Goal: Navigation & Orientation: Find specific page/section

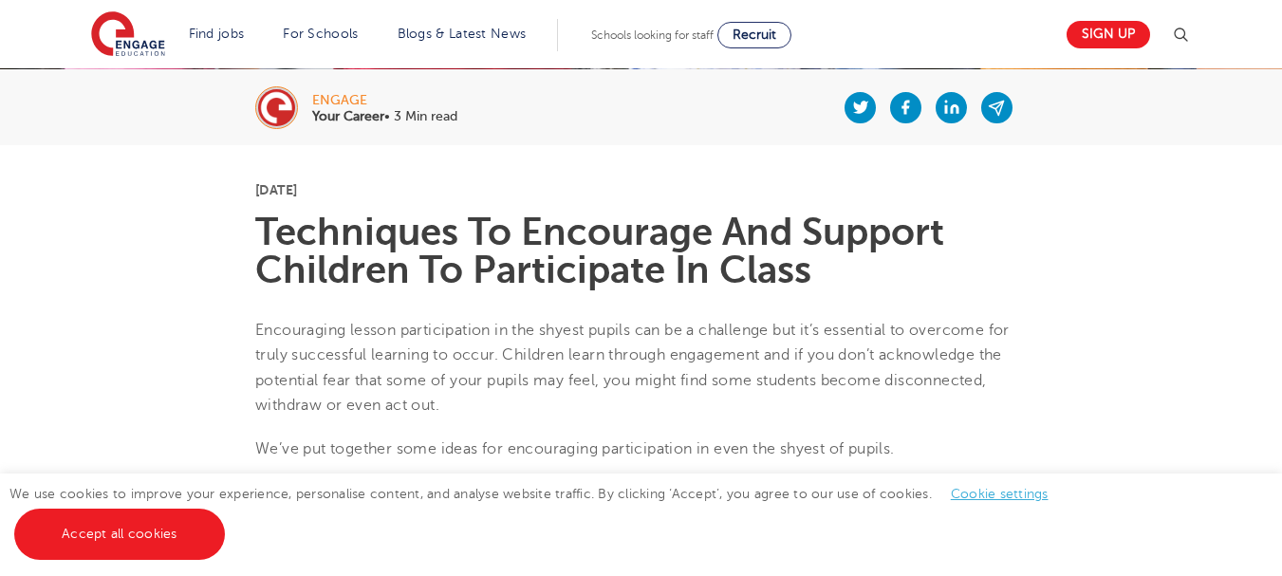
scroll to position [379, 0]
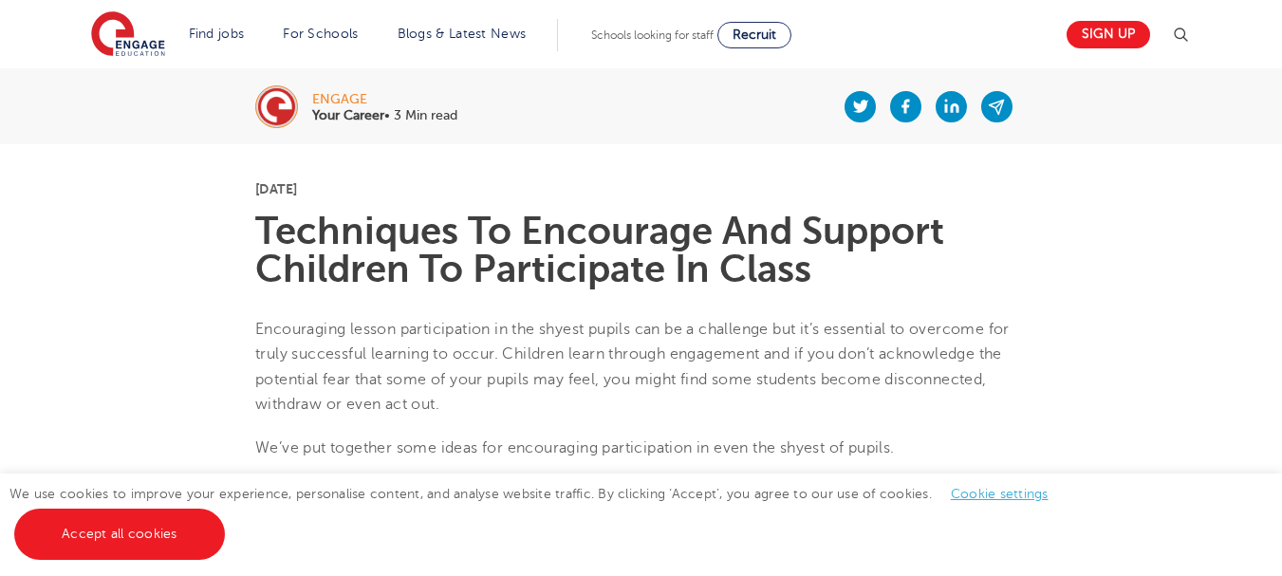
click at [1206, 486] on div "We use cookies to improve your experience, personalise content, and analyse web…" at bounding box center [641, 524] width 1282 height 102
click at [1009, 489] on link "Cookie settings" at bounding box center [999, 494] width 98 height 14
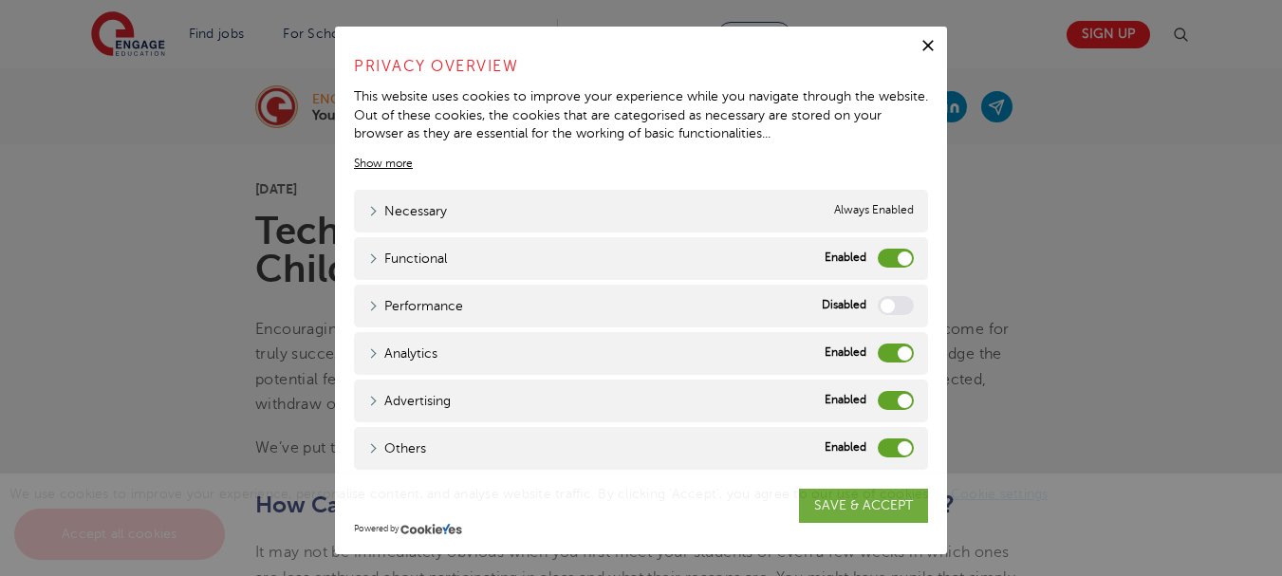
click at [896, 256] on label "Functional" at bounding box center [895, 258] width 36 height 19
click at [0, 0] on input "Functional" at bounding box center [0, 0] width 0 height 0
click at [894, 345] on label "Analytics" at bounding box center [895, 352] width 36 height 19
click at [0, 0] on input "Analytics" at bounding box center [0, 0] width 0 height 0
click at [895, 392] on label "Advertising" at bounding box center [895, 400] width 36 height 19
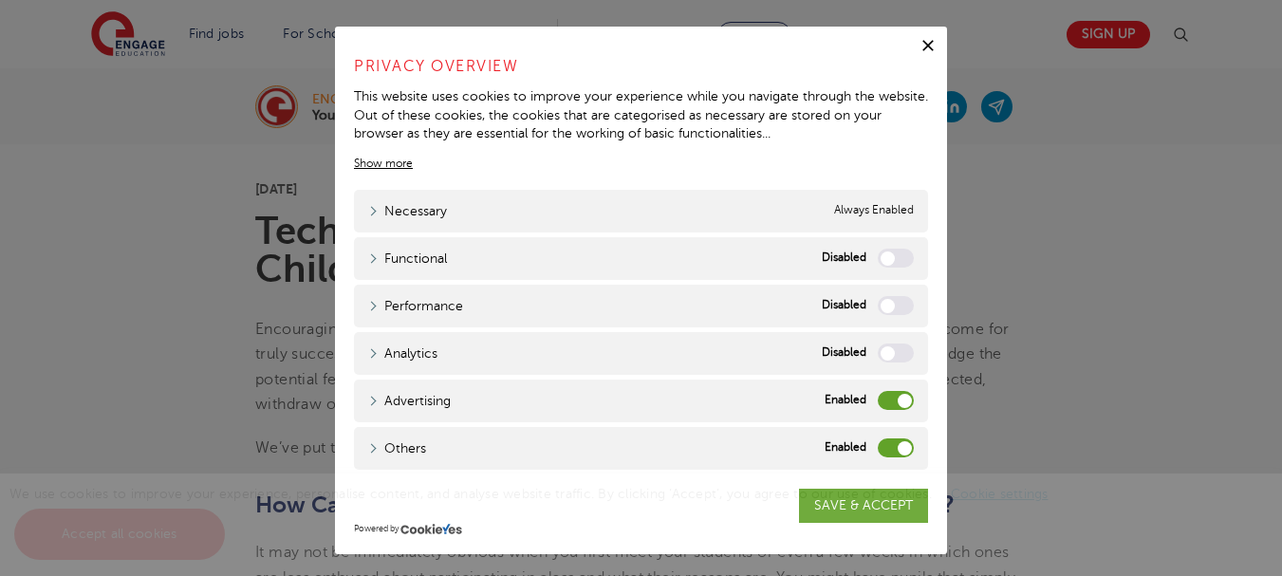
click at [0, 0] on input "Advertising" at bounding box center [0, 0] width 0 height 0
click at [890, 446] on label "Others" at bounding box center [895, 447] width 36 height 19
click at [0, 0] on input "Others" at bounding box center [0, 0] width 0 height 0
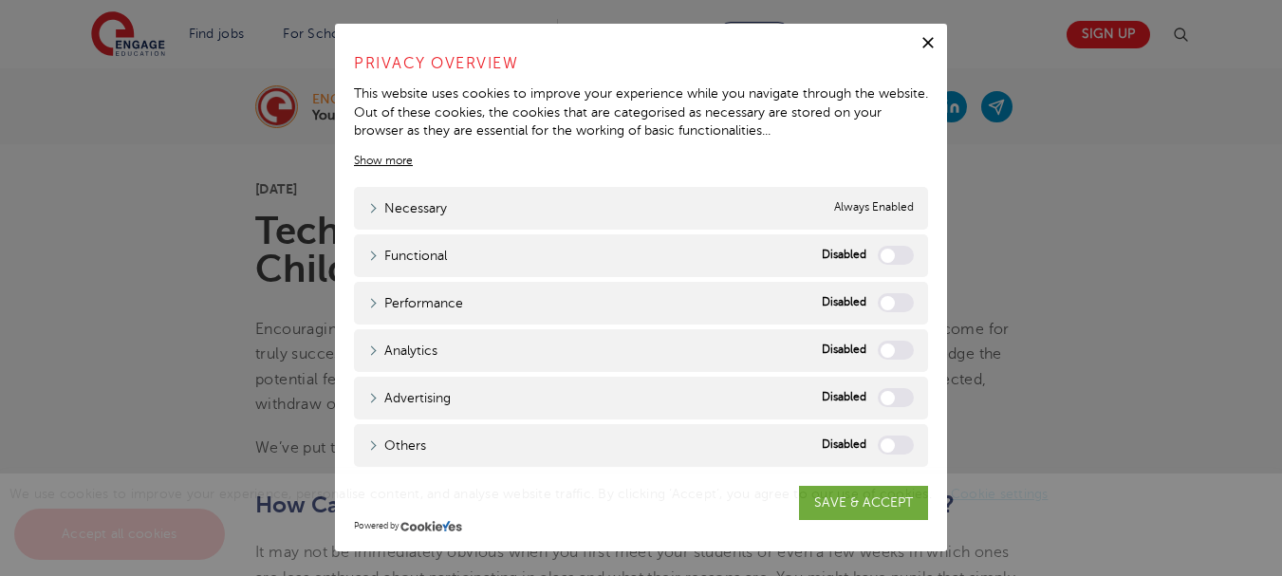
scroll to position [5, 0]
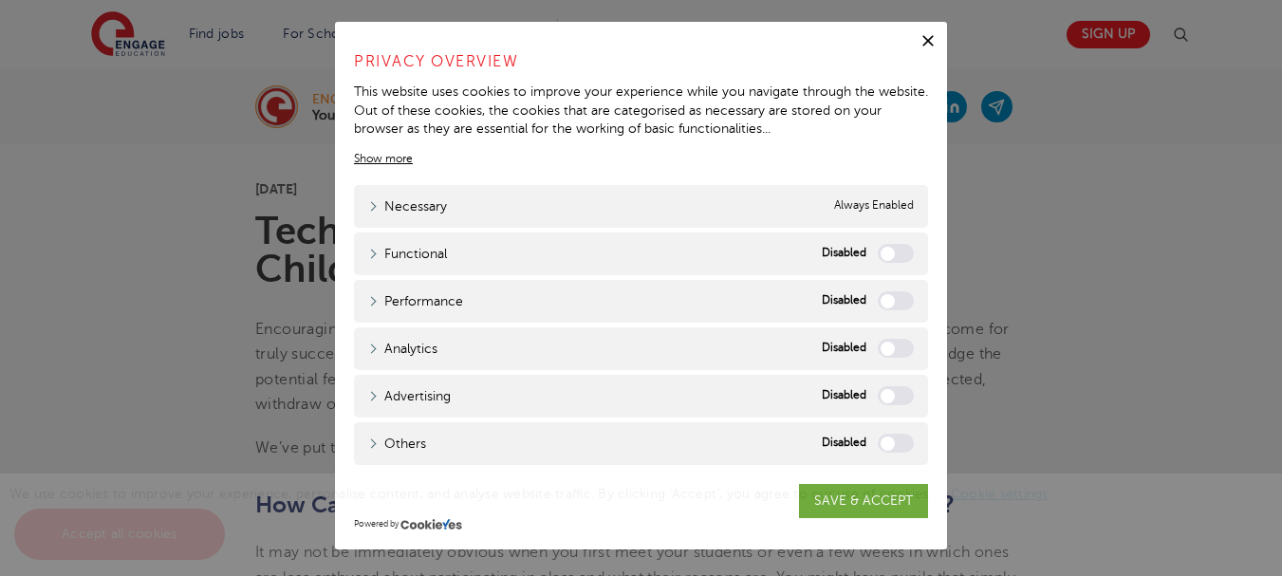
click at [876, 499] on span "We use cookies to improve your experience, personalise content, and analyse web…" at bounding box center [538, 514] width 1058 height 54
click at [893, 498] on span "We use cookies to improve your experience, personalise content, and analyse web…" at bounding box center [538, 514] width 1058 height 54
click at [858, 505] on div "We use cookies to improve your experience, personalise content, and analyse web…" at bounding box center [641, 524] width 1282 height 102
click at [885, 249] on label "Functional" at bounding box center [895, 253] width 36 height 19
click at [0, 0] on input "Functional" at bounding box center [0, 0] width 0 height 0
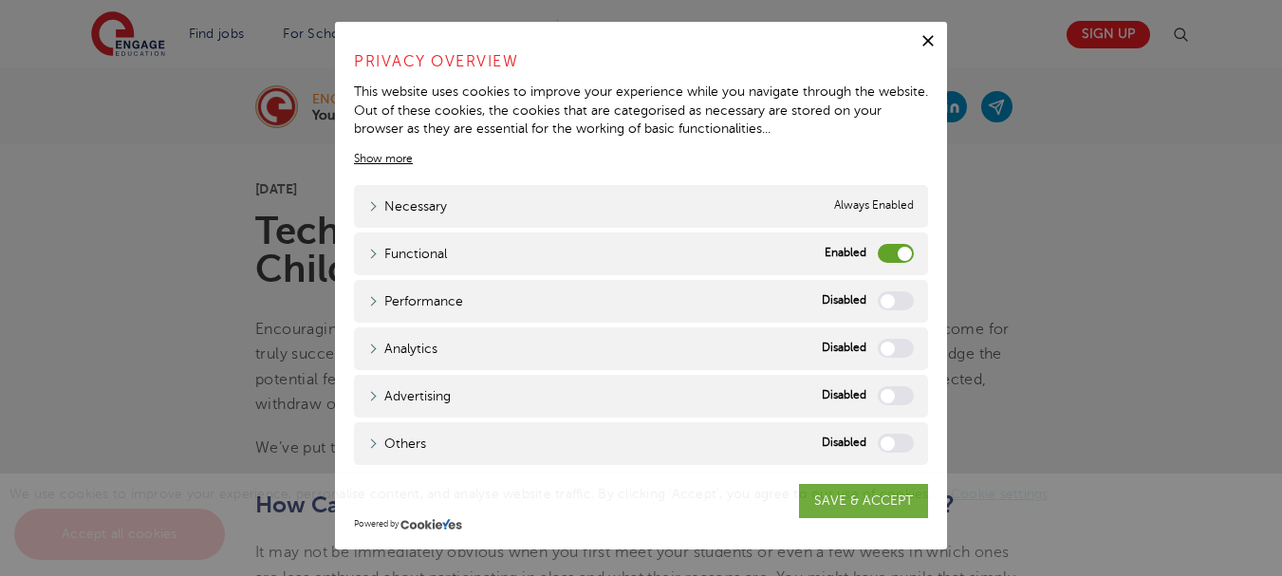
click at [887, 493] on span "We use cookies to improve your experience, personalise content, and analyse web…" at bounding box center [538, 514] width 1058 height 54
click at [920, 38] on icon "button" at bounding box center [927, 40] width 19 height 19
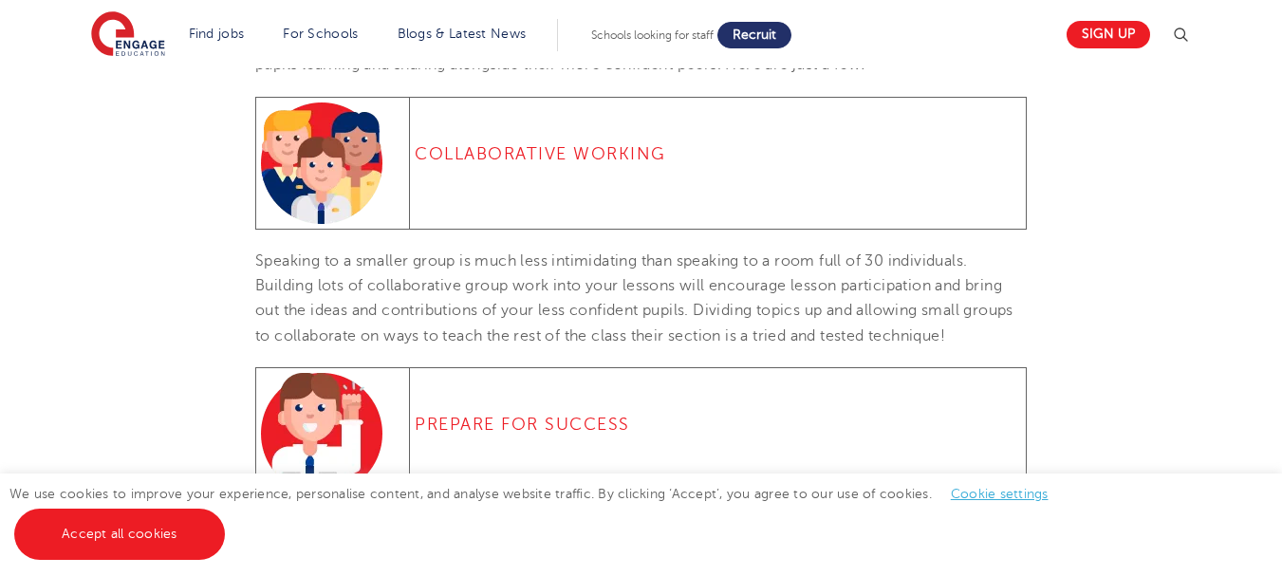
scroll to position [1802, 0]
